Goal: Information Seeking & Learning: Learn about a topic

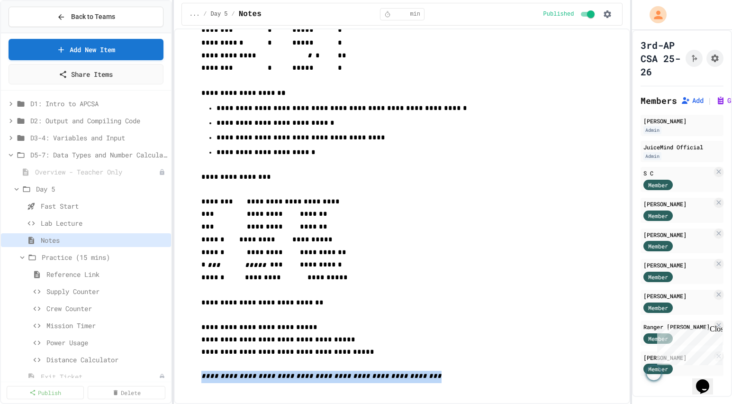
scroll to position [11, 0]
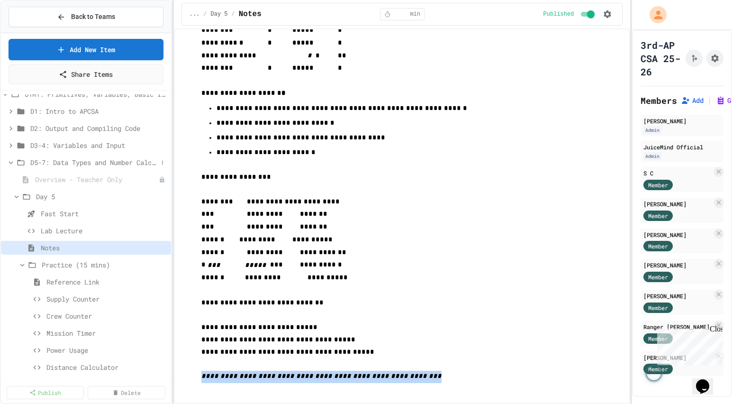
click at [10, 163] on icon at bounding box center [11, 162] width 9 height 9
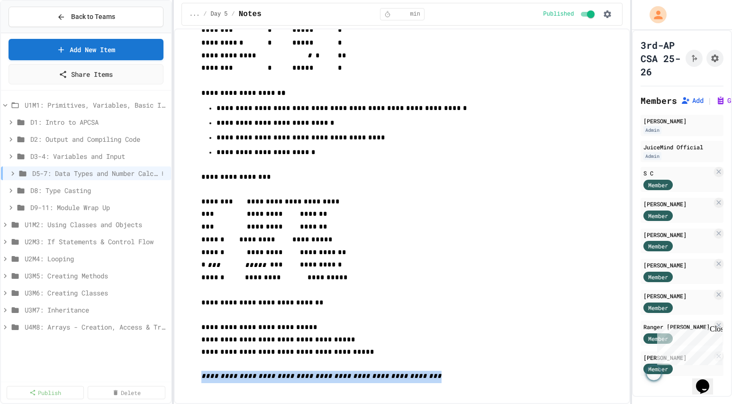
click at [11, 172] on icon at bounding box center [13, 173] width 9 height 9
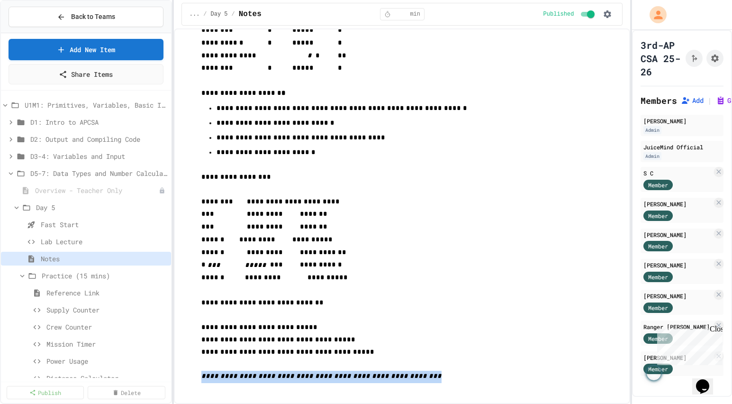
click at [11, 172] on icon at bounding box center [11, 173] width 9 height 9
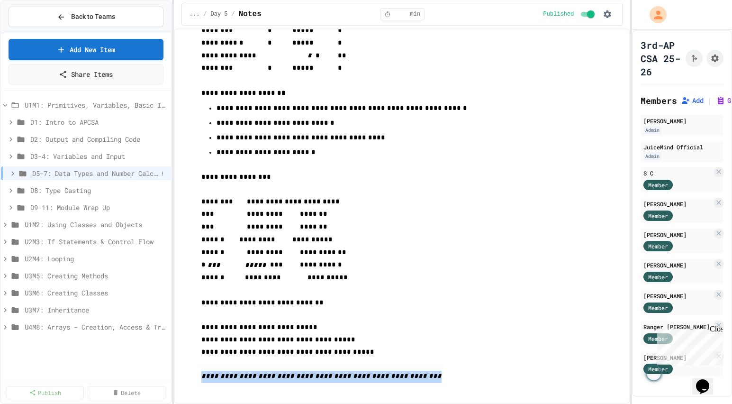
click at [14, 172] on icon at bounding box center [13, 173] width 9 height 9
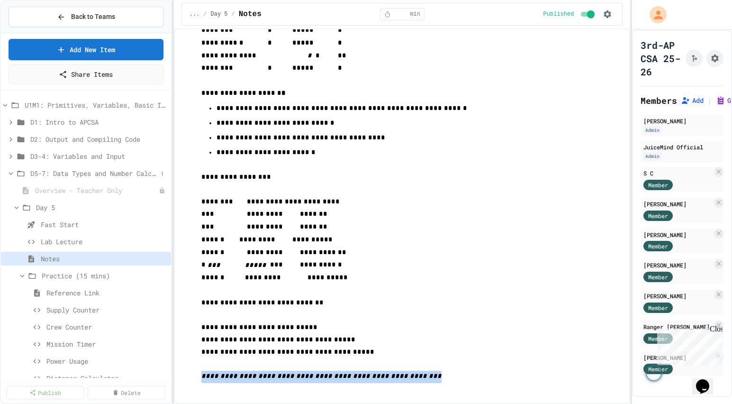
click at [64, 174] on span "D5-7: Data Types and Number Calculations" at bounding box center [93, 173] width 127 height 10
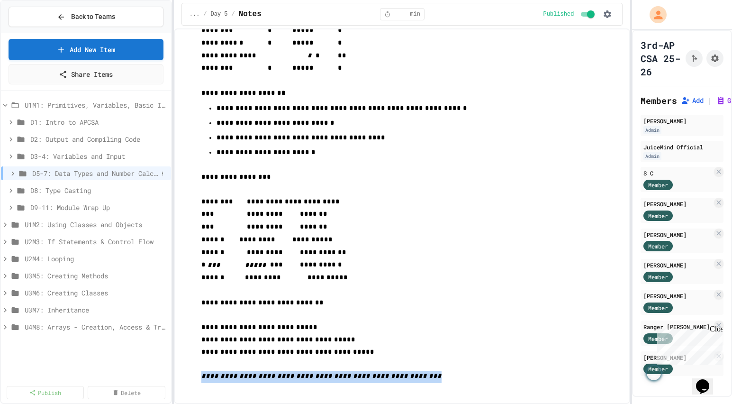
click at [11, 174] on icon at bounding box center [13, 173] width 9 height 9
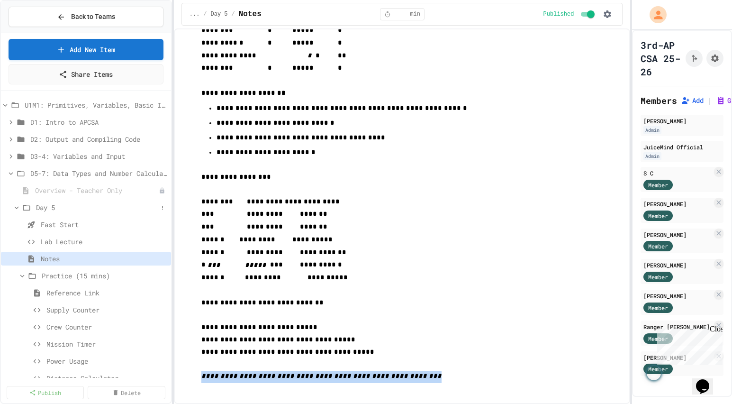
click at [52, 208] on span "Day 5" at bounding box center [97, 207] width 122 height 10
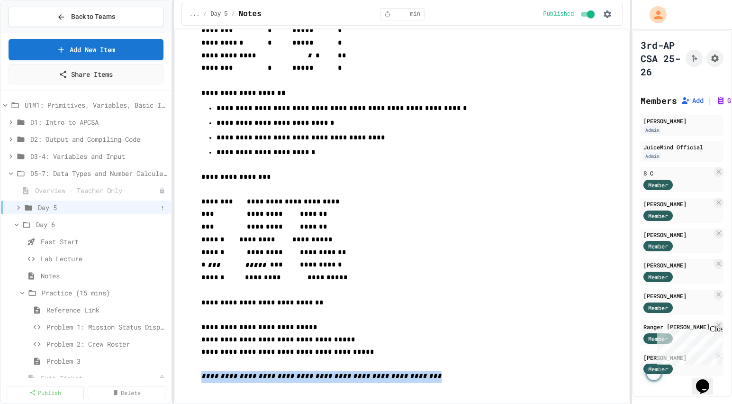
click at [18, 209] on icon at bounding box center [18, 207] width 3 height 4
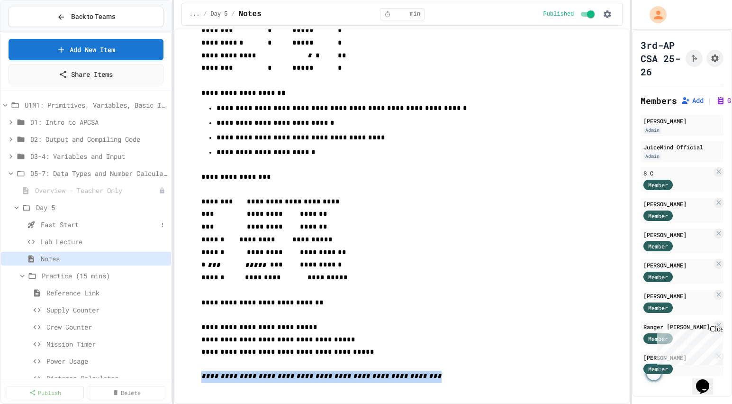
click at [67, 225] on span "Fast Start" at bounding box center [99, 224] width 117 height 10
